Goal: Task Accomplishment & Management: Use online tool/utility

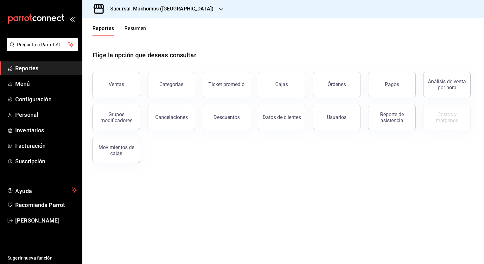
click at [152, 10] on h3 "Sucursal: Mochomos ([GEOGRAPHIC_DATA])" at bounding box center [159, 9] width 108 height 8
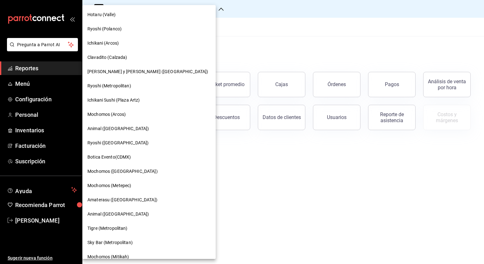
click at [107, 17] on span "Hotaru (Valle)" at bounding box center [101, 14] width 28 height 7
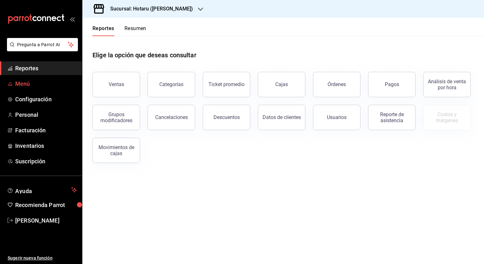
click at [21, 84] on span "Menú" at bounding box center [46, 84] width 62 height 9
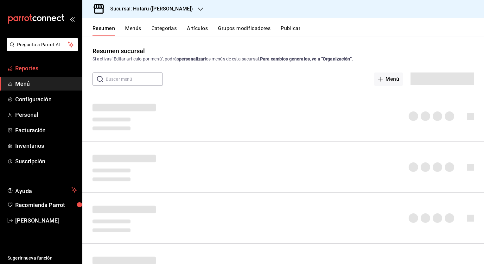
click at [33, 65] on span "Reportes" at bounding box center [46, 68] width 62 height 9
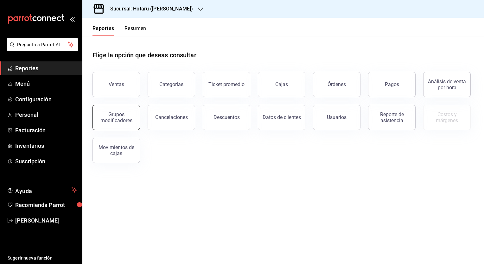
click at [123, 115] on div "Grupos modificadores" at bounding box center [116, 117] width 39 height 12
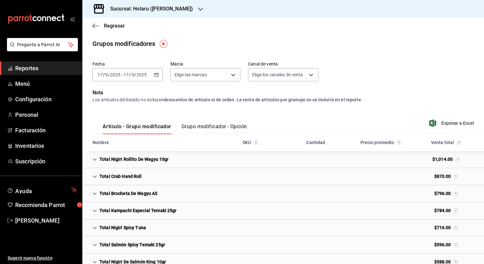
click at [157, 74] on \(Stroke\) "button" at bounding box center [157, 74] width 4 height 3
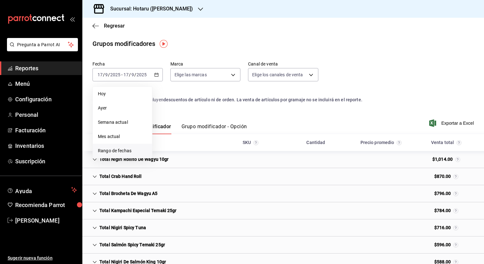
click at [124, 148] on span "Rango de fechas" at bounding box center [122, 151] width 49 height 7
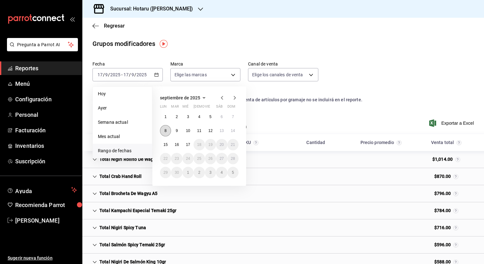
click at [167, 134] on button "8" at bounding box center [165, 130] width 11 height 11
click at [166, 143] on abbr "15" at bounding box center [165, 145] width 4 height 4
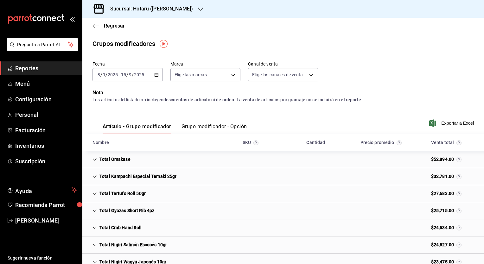
click at [213, 126] on button "Grupo modificador - Opción" at bounding box center [214, 129] width 66 height 11
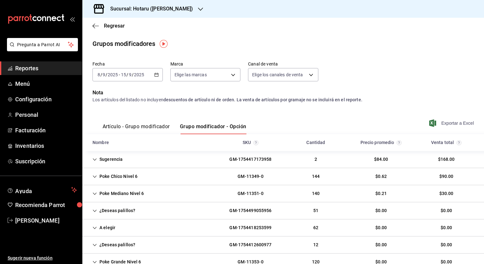
click at [443, 123] on span "Exportar a Excel" at bounding box center [451, 123] width 43 height 8
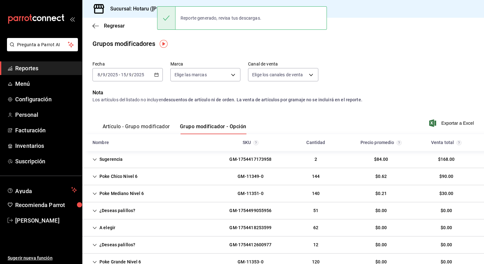
click at [260, 115] on div "Artículo - Grupo modificador Grupo modificador - Opción Exportar a Excel" at bounding box center [282, 121] width 381 height 26
